Goal: Navigation & Orientation: Find specific page/section

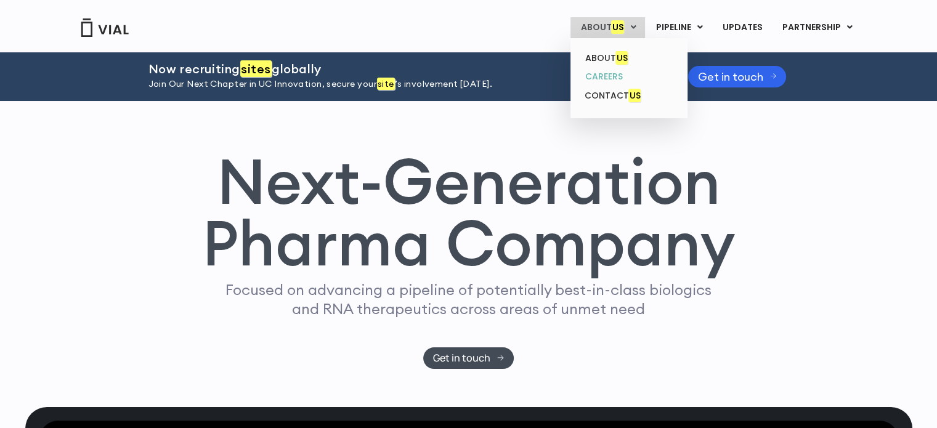
click at [601, 71] on link "CAREERS" at bounding box center [629, 76] width 108 height 19
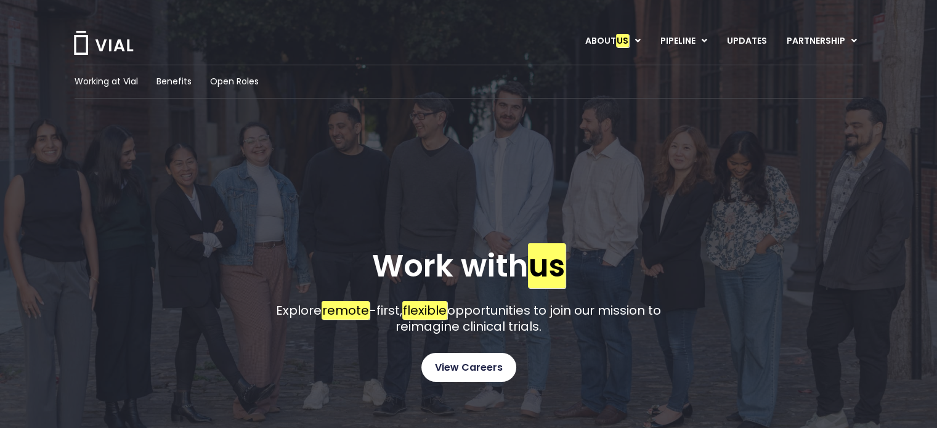
click at [464, 364] on span "View Careers" at bounding box center [469, 368] width 68 height 16
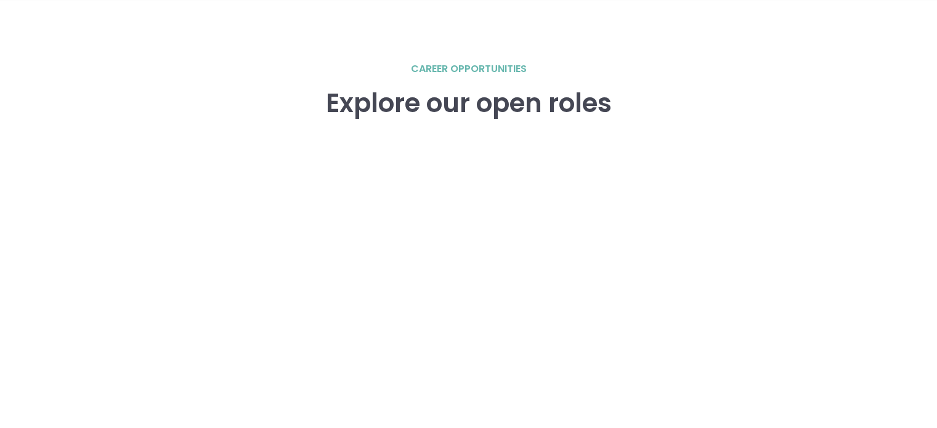
scroll to position [1705, 0]
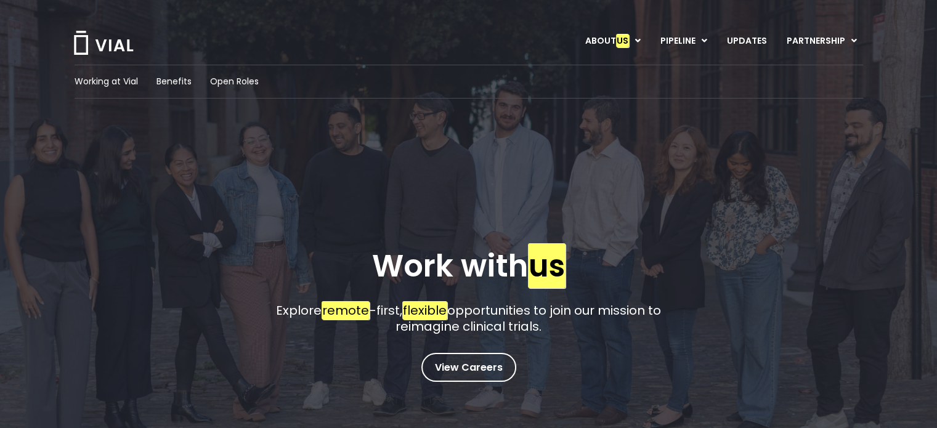
click at [99, 41] on img at bounding box center [104, 43] width 62 height 24
click at [475, 374] on span "View Careers" at bounding box center [469, 368] width 68 height 16
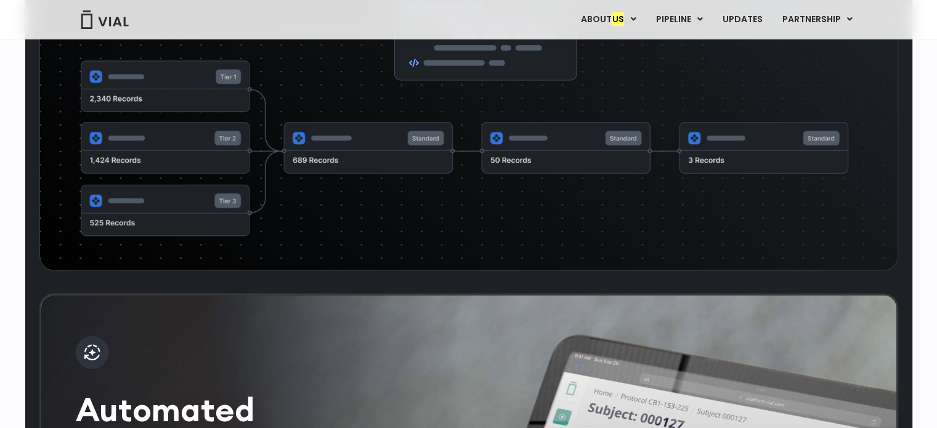
scroll to position [3582, 0]
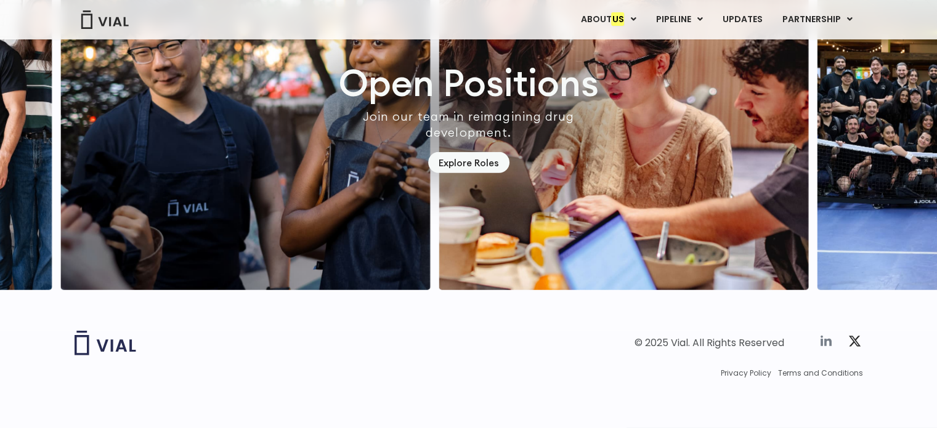
click at [820, 337] on icon at bounding box center [826, 341] width 15 height 15
click at [855, 337] on icon at bounding box center [854, 341] width 15 height 15
